Goal: Information Seeking & Learning: Learn about a topic

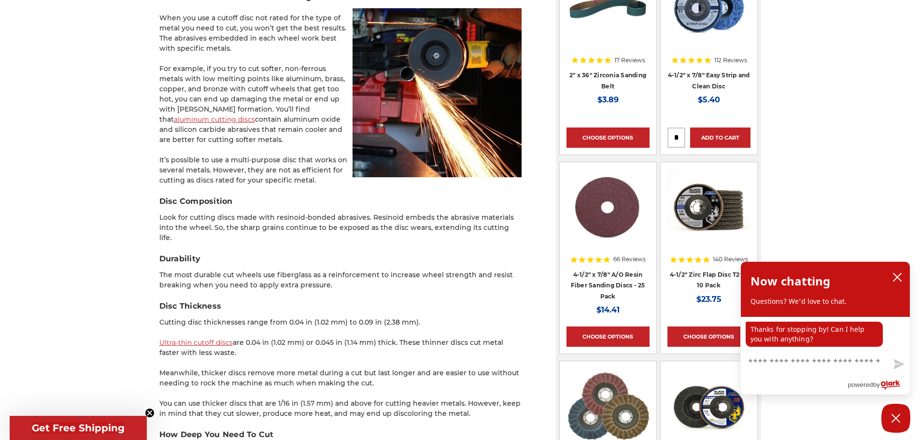
scroll to position [869, 0]
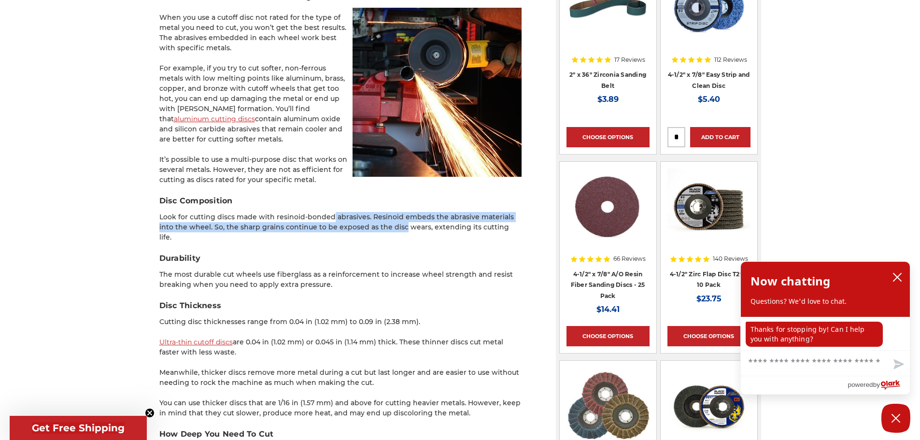
drag, startPoint x: 329, startPoint y: 212, endPoint x: 384, endPoint y: 228, distance: 57.5
click at [384, 228] on p "Look for cutting discs made with resinoid-bonded abrasives. Resinoid embeds the…" at bounding box center [340, 227] width 362 height 30
drag, startPoint x: 384, startPoint y: 228, endPoint x: 334, endPoint y: 217, distance: 51.9
click at [334, 217] on p "Look for cutting discs made with resinoid-bonded abrasives. Resinoid embeds the…" at bounding box center [340, 227] width 362 height 30
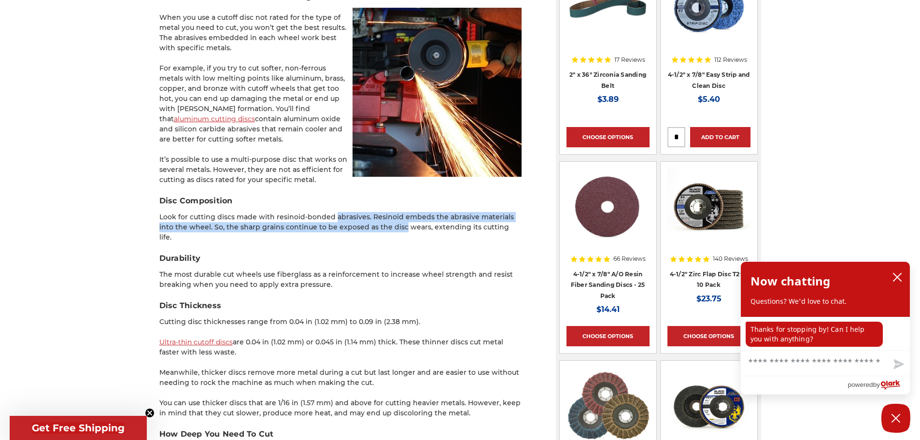
click at [334, 217] on p "Look for cutting discs made with resinoid-bonded abrasives. Resinoid embeds the…" at bounding box center [340, 227] width 362 height 30
drag, startPoint x: 331, startPoint y: 213, endPoint x: 376, endPoint y: 227, distance: 46.9
click at [376, 227] on p "Look for cutting discs made with resinoid-bonded abrasives. Resinoid embeds the…" at bounding box center [340, 227] width 362 height 30
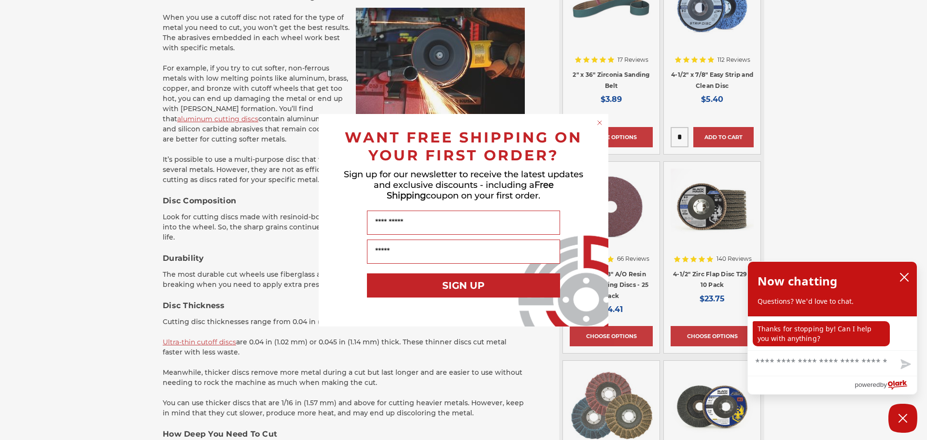
drag, startPoint x: 408, startPoint y: 225, endPoint x: 491, endPoint y: 166, distance: 101.6
click at [398, 191] on div "WANT FREE SHIPPING ON YOUR FIRST ORDER? Sign up for our newsletter to receive t…" at bounding box center [463, 220] width 270 height 193
click at [598, 120] on circle "Close dialog" at bounding box center [600, 122] width 9 height 9
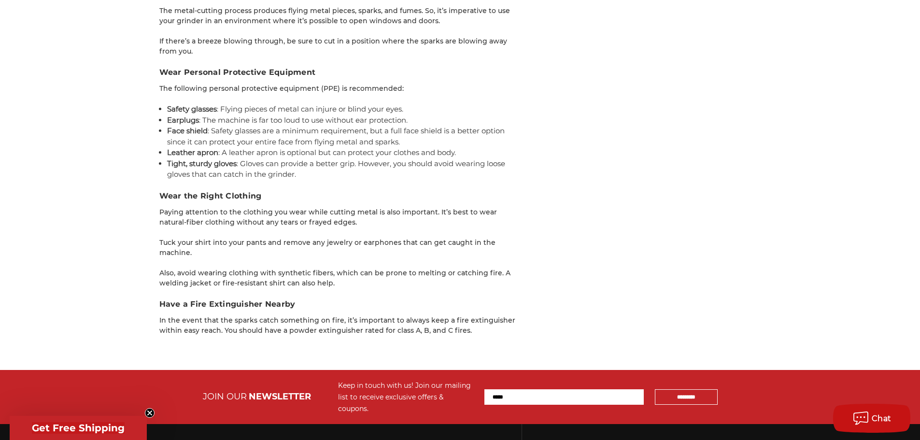
scroll to position [2801, 0]
